Goal: Find specific page/section

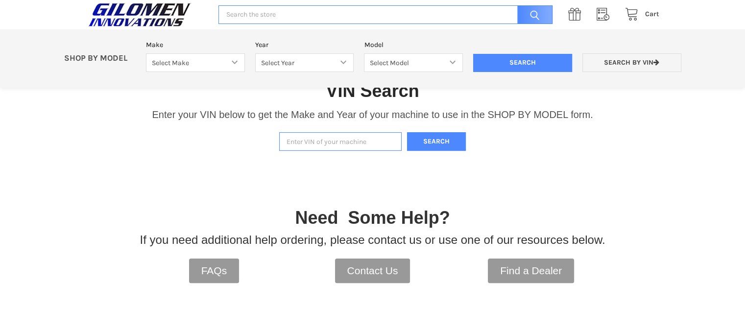
click at [289, 140] on input "Enter VIN of your machine" at bounding box center [340, 141] width 123 height 19
type input "3nsp4e929mf569780"
click at [415, 145] on button "Search" at bounding box center [436, 141] width 59 height 19
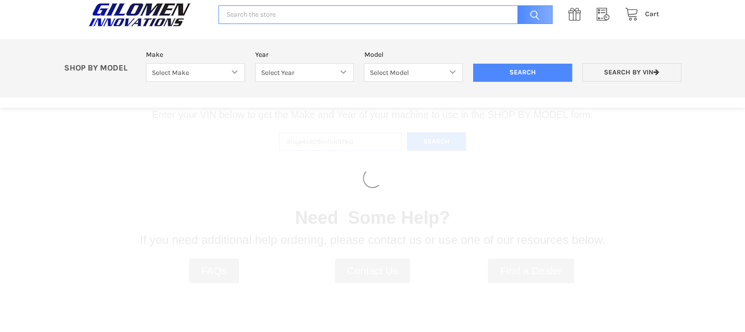
select select "358"
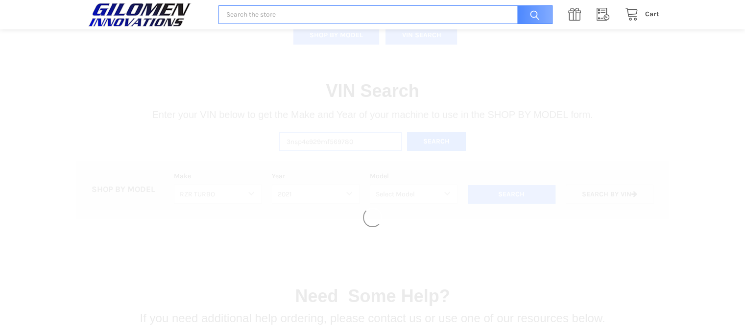
select select "448"
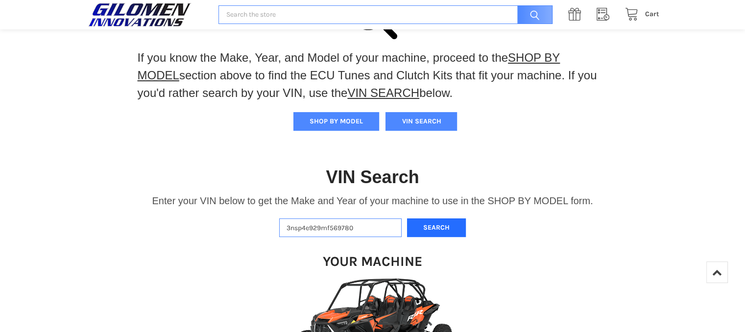
scroll to position [55, 0]
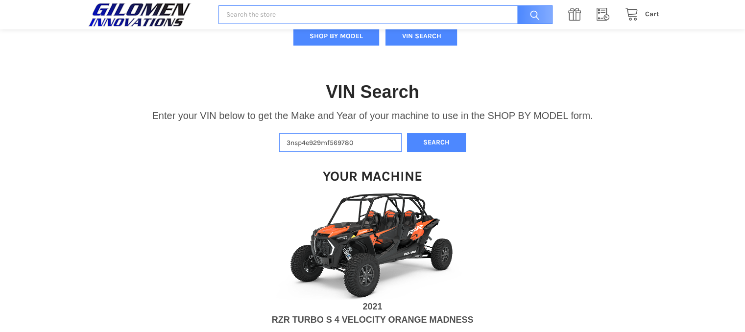
click at [369, 237] on img at bounding box center [373, 245] width 196 height 110
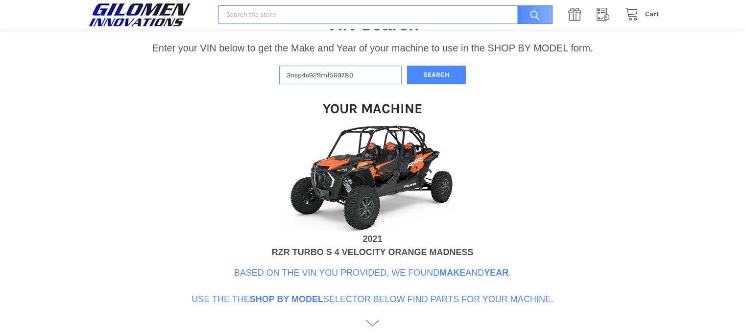
scroll to position [366, 0]
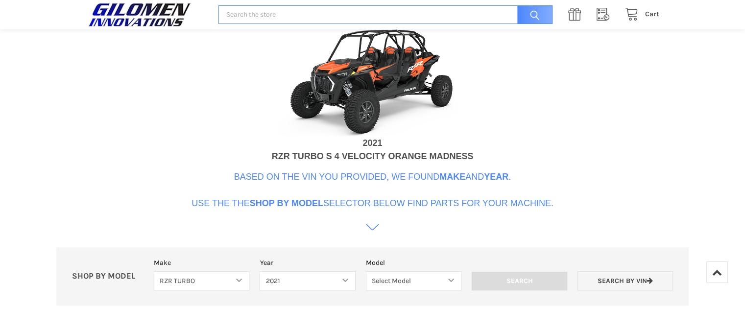
click at [374, 230] on icon at bounding box center [372, 227] width 13 height 13
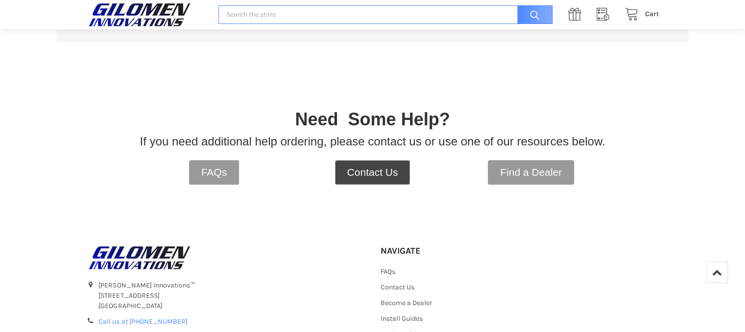
scroll to position [482, 0]
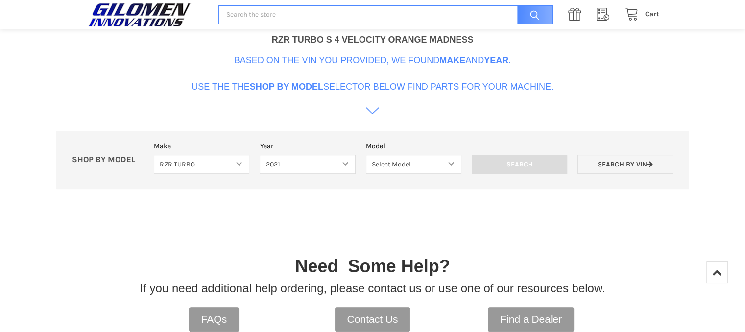
click at [372, 112] on icon at bounding box center [372, 110] width 13 height 13
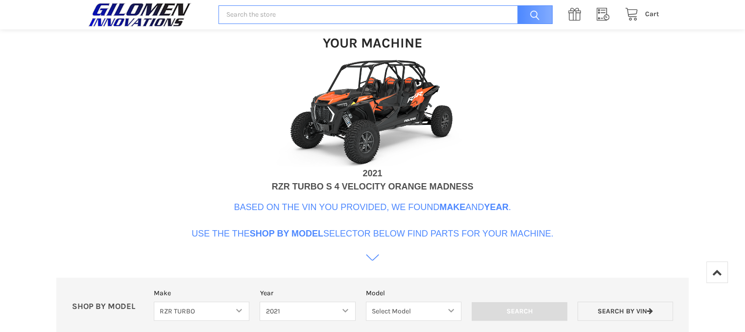
click at [362, 104] on img at bounding box center [373, 112] width 196 height 110
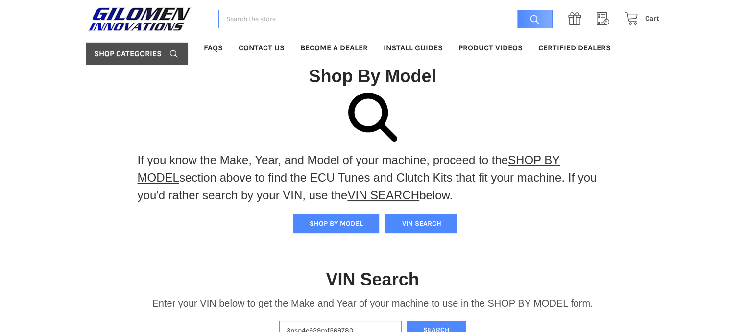
scroll to position [6, 0]
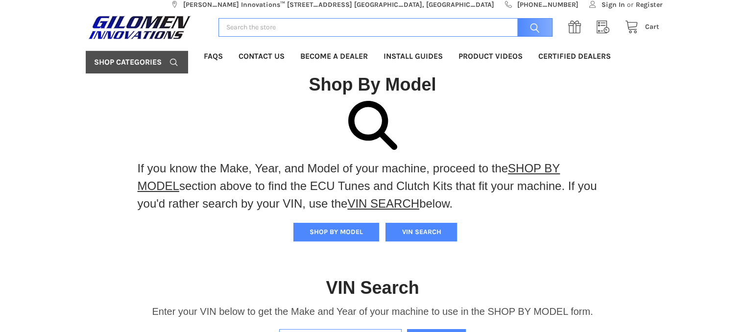
click at [257, 27] on input "Search" at bounding box center [386, 27] width 334 height 19
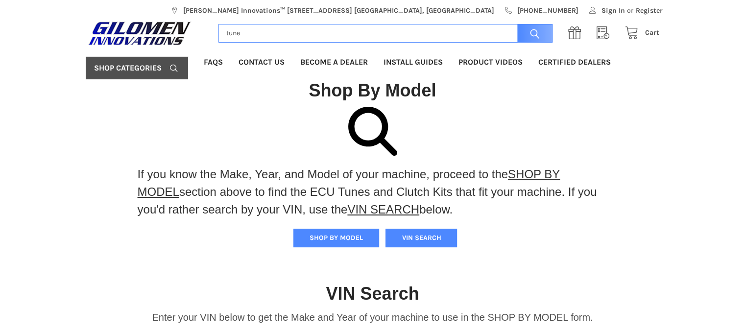
type input "tune"
click at [513, 24] on input "Search" at bounding box center [533, 33] width 40 height 19
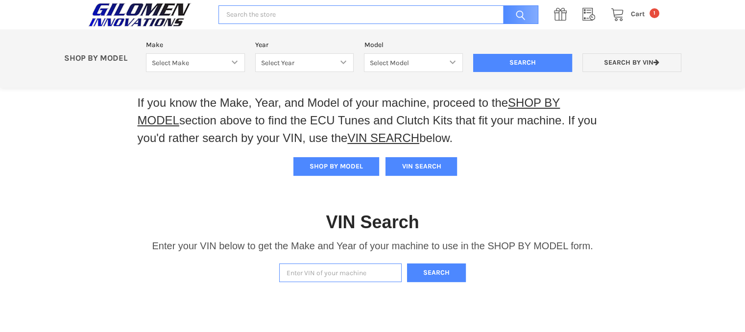
scroll to position [26, 0]
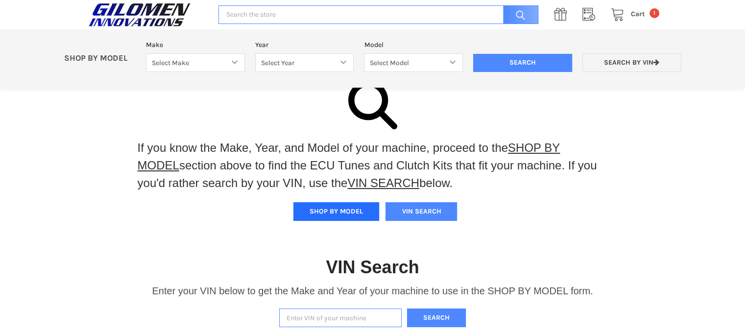
click at [321, 211] on button "SHOP BY MODEL" at bounding box center [337, 211] width 86 height 19
click at [327, 211] on button "SHOP BY MODEL" at bounding box center [337, 211] width 86 height 19
click at [237, 64] on select "Select Make Bobcat UTV Gravely UTV ACE 900 RANGER 570 Ranger 700 / 800 RANGER 9…" at bounding box center [195, 62] width 99 height 19
select select "358"
click at [146, 53] on select "Select Make Bobcat UTV Gravely UTV ACE 900 RANGER 570 Ranger 700 / 800 RANGER 9…" at bounding box center [195, 62] width 99 height 19
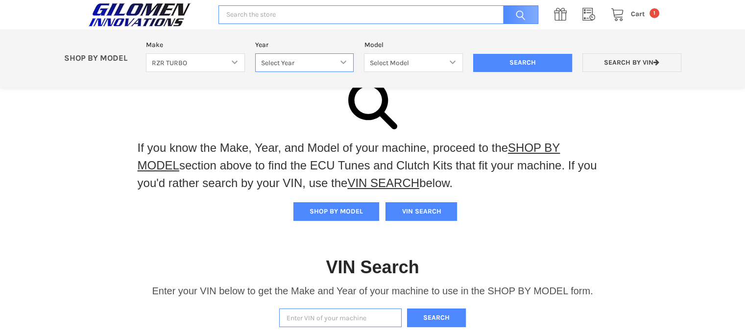
click at [342, 59] on select "Select Year [DATE] 2017 2018 2019 2020 2021 2022 2023 2024 2025" at bounding box center [304, 62] width 99 height 19
select select "448"
click at [255, 53] on select "Select Year [DATE] 2017 2018 2019 2020 2021 2022 2023 2024 2025" at bounding box center [304, 62] width 99 height 19
click at [455, 63] on select "Select Model RZR XP TURBO RZR XP4 TURBO TURBO S TURBO S4 RZR PRO XP / TURBO R R…" at bounding box center [413, 62] width 99 height 19
select select "454"
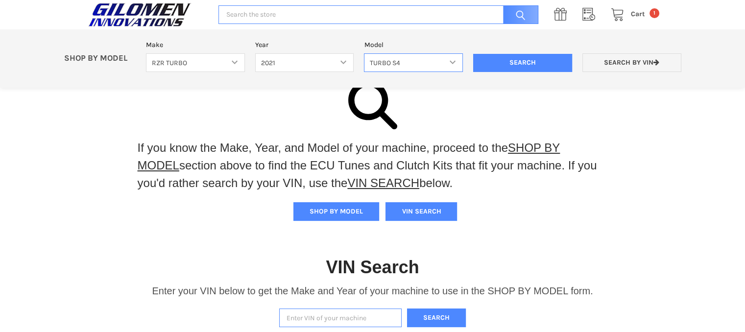
click at [364, 53] on select "Select Model RZR XP TURBO RZR XP4 TURBO TURBO S TURBO S4 RZR PRO XP / TURBO R R…" at bounding box center [413, 62] width 99 height 19
click at [509, 59] on input "Search" at bounding box center [522, 63] width 99 height 19
